Goal: Information Seeking & Learning: Learn about a topic

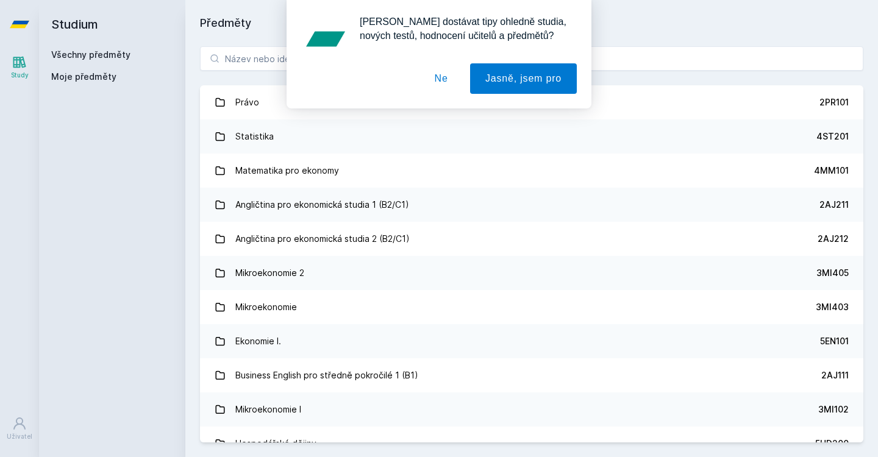
click at [437, 71] on button "Ne" at bounding box center [442, 78] width 44 height 30
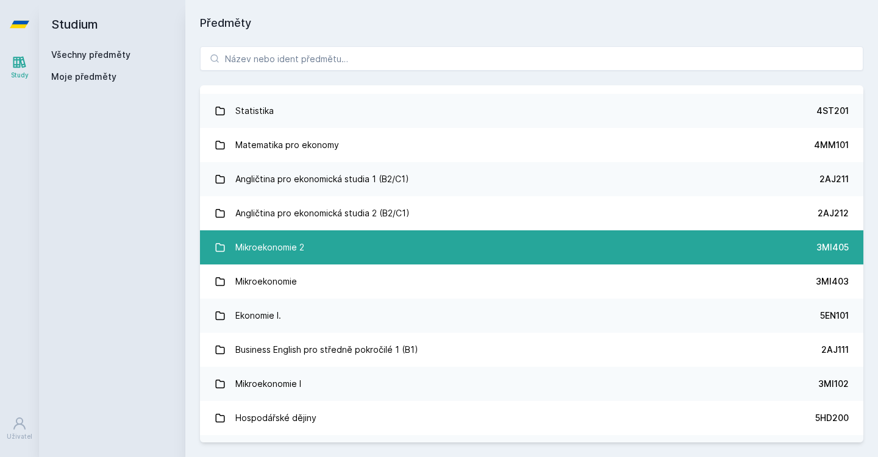
scroll to position [37, 0]
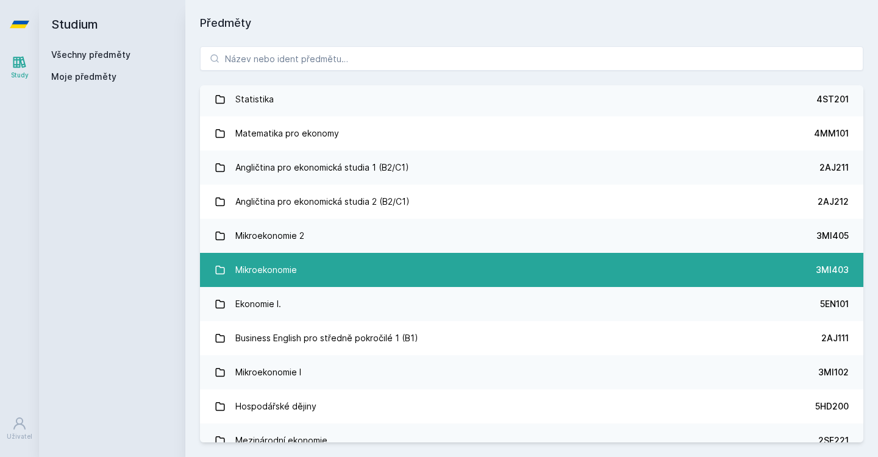
click at [290, 269] on div "Mikroekonomie" at bounding box center [266, 270] width 62 height 24
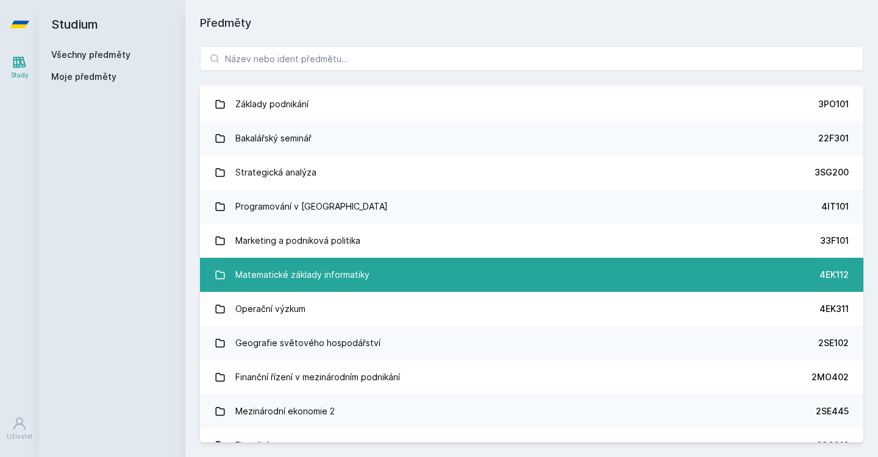
scroll to position [1711, 0]
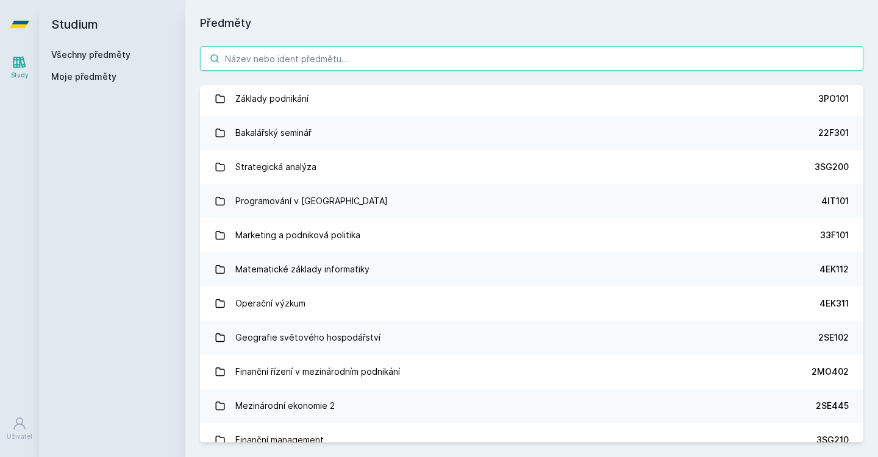
click at [264, 66] on input "search" at bounding box center [532, 58] width 664 height 24
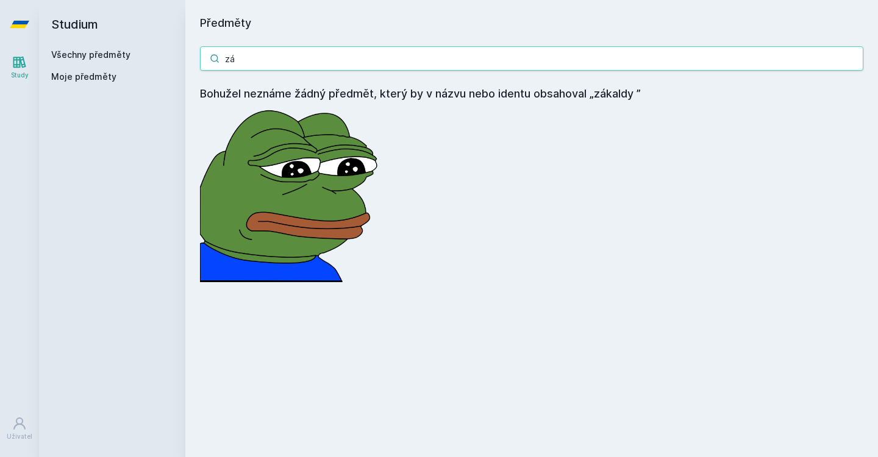
type input "z"
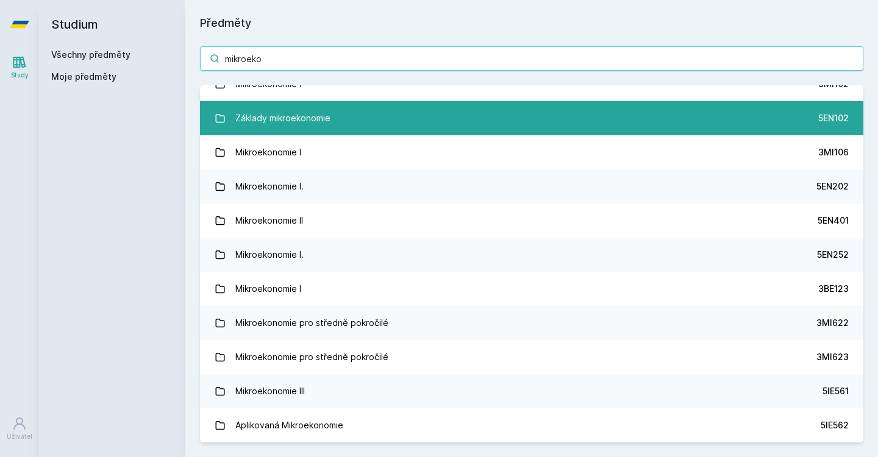
scroll to position [107, 0]
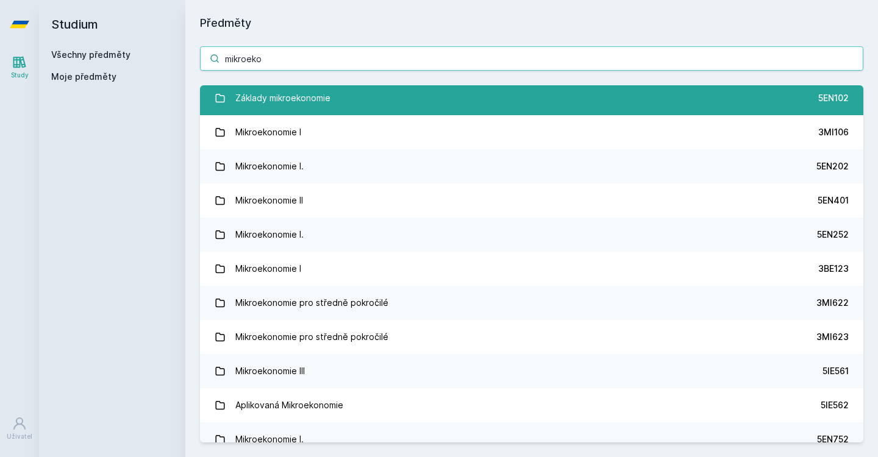
type input "mikroeko"
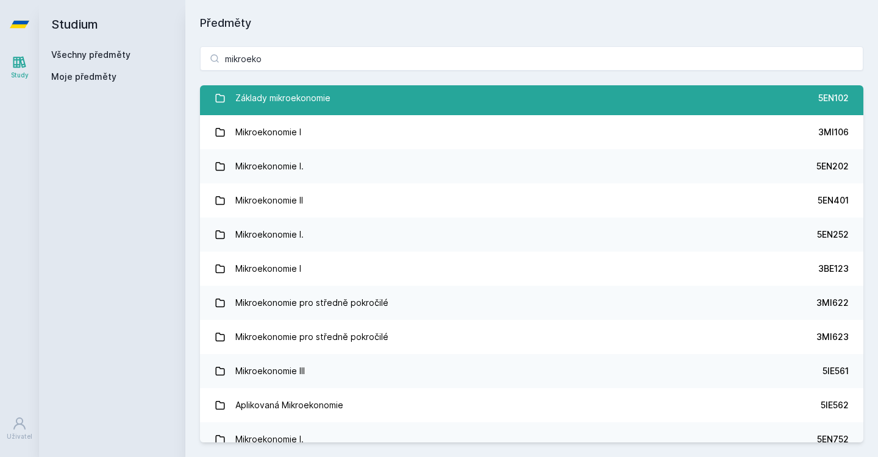
click at [275, 98] on div "Základy mikroekonomie" at bounding box center [282, 98] width 95 height 24
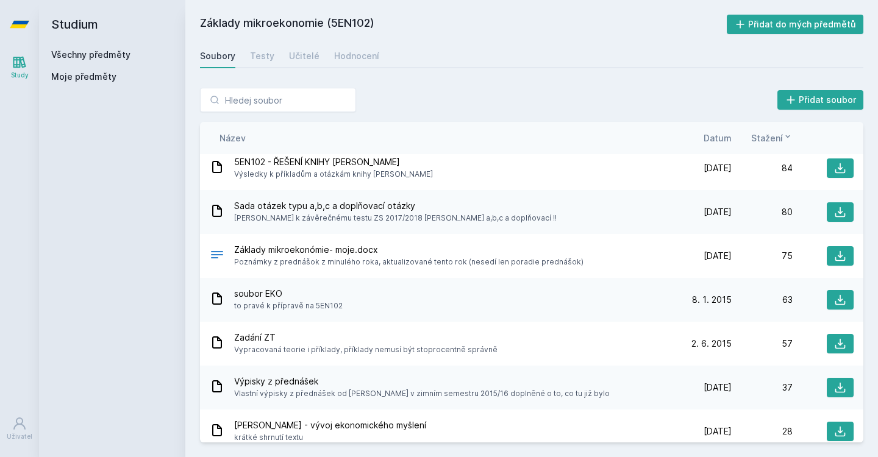
scroll to position [299, 0]
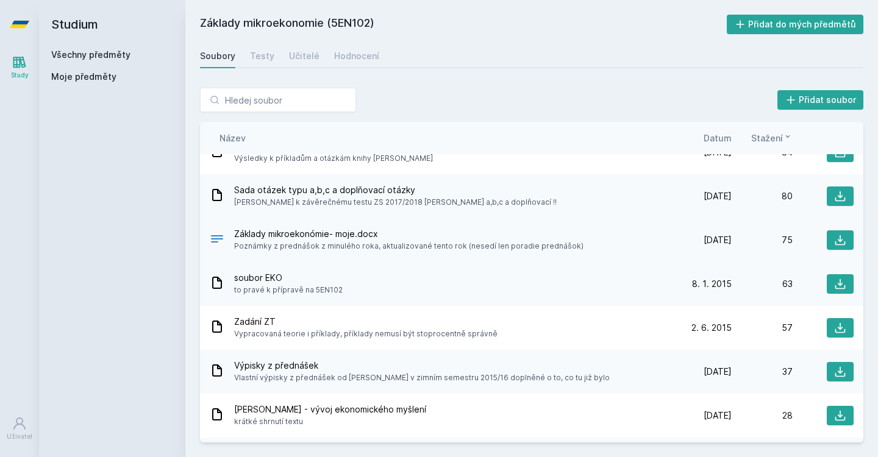
click at [330, 240] on span "Poznámky z prednášok z minulého roka, aktualizované tento rok (nesedí len porad…" at bounding box center [408, 246] width 349 height 12
click at [834, 241] on icon at bounding box center [840, 240] width 12 height 12
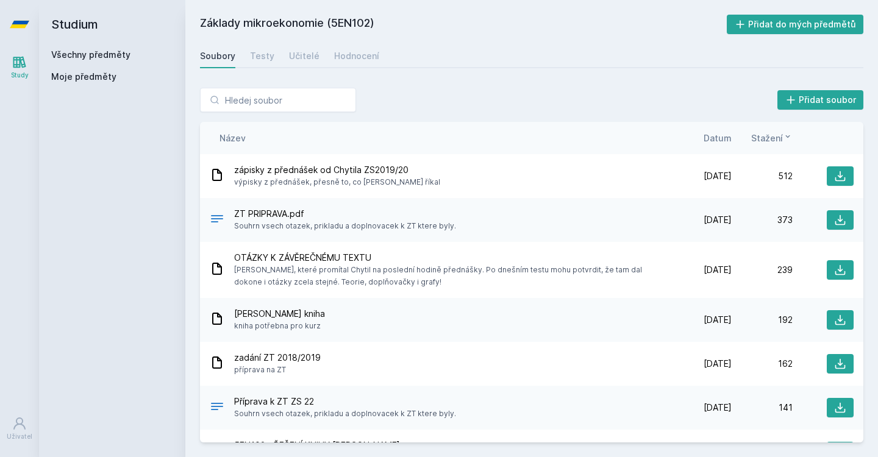
scroll to position [0, 0]
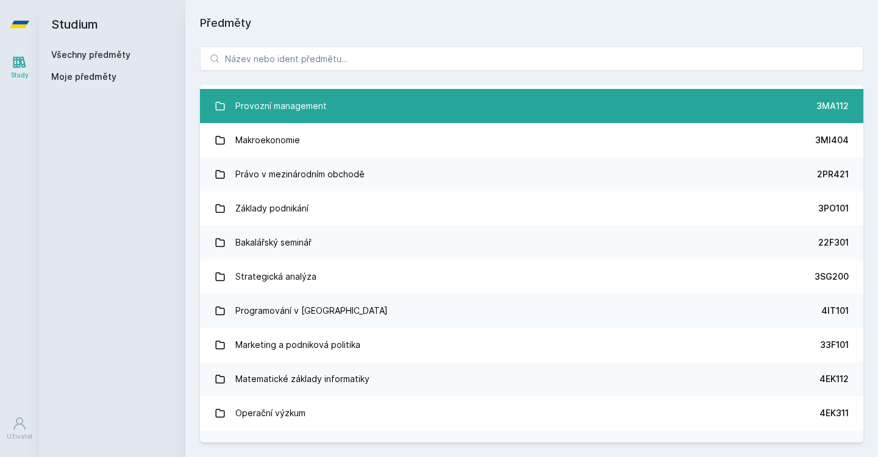
scroll to position [1617, 0]
